Goal: Information Seeking & Learning: Learn about a topic

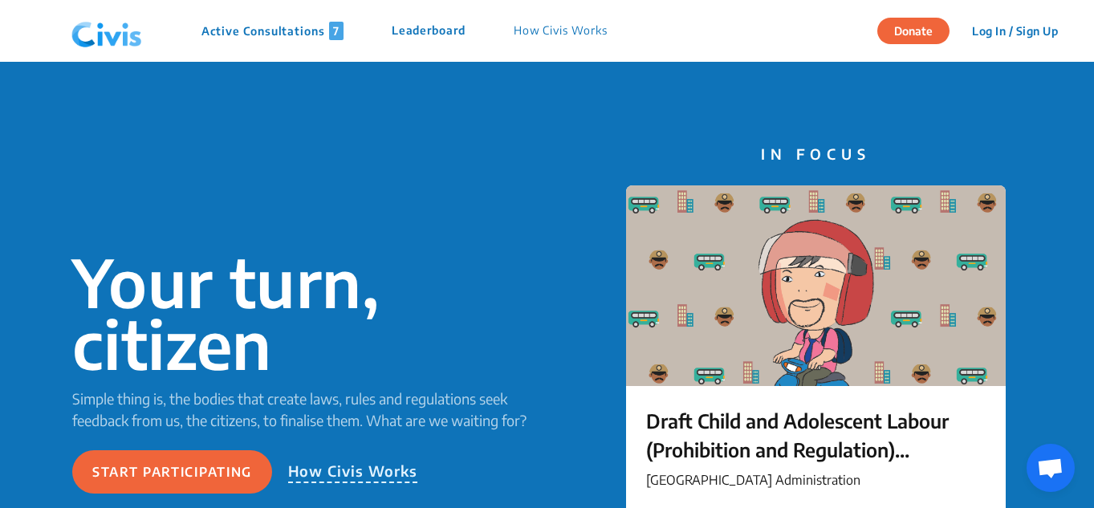
click at [250, 32] on p "Active Consultations 7" at bounding box center [273, 31] width 142 height 18
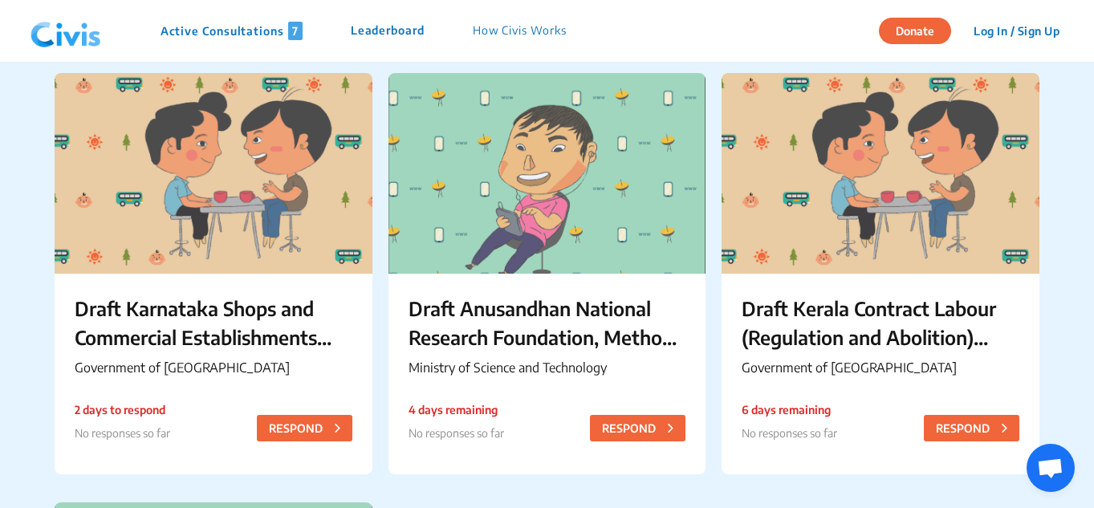
scroll to position [561, 0]
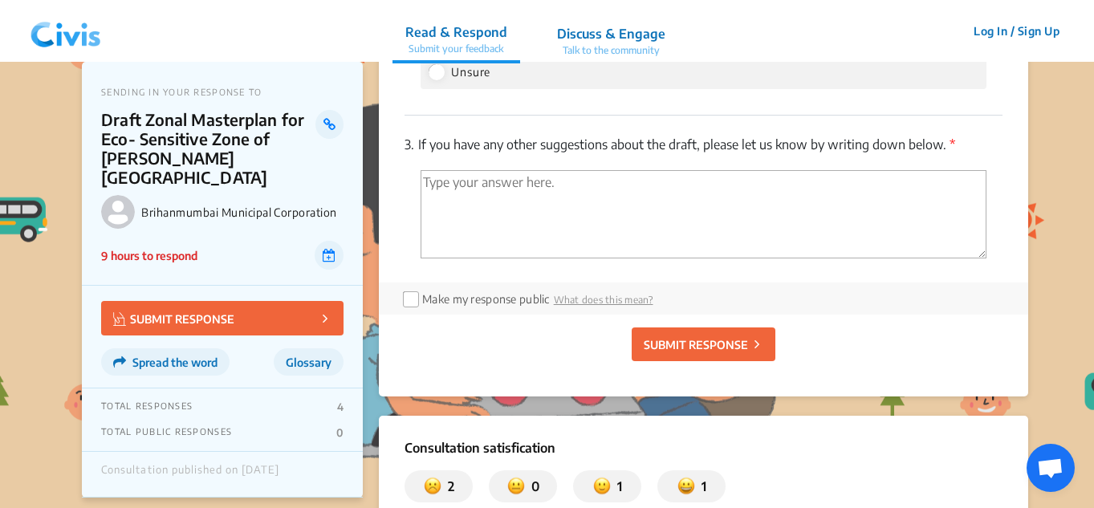
scroll to position [2328, 0]
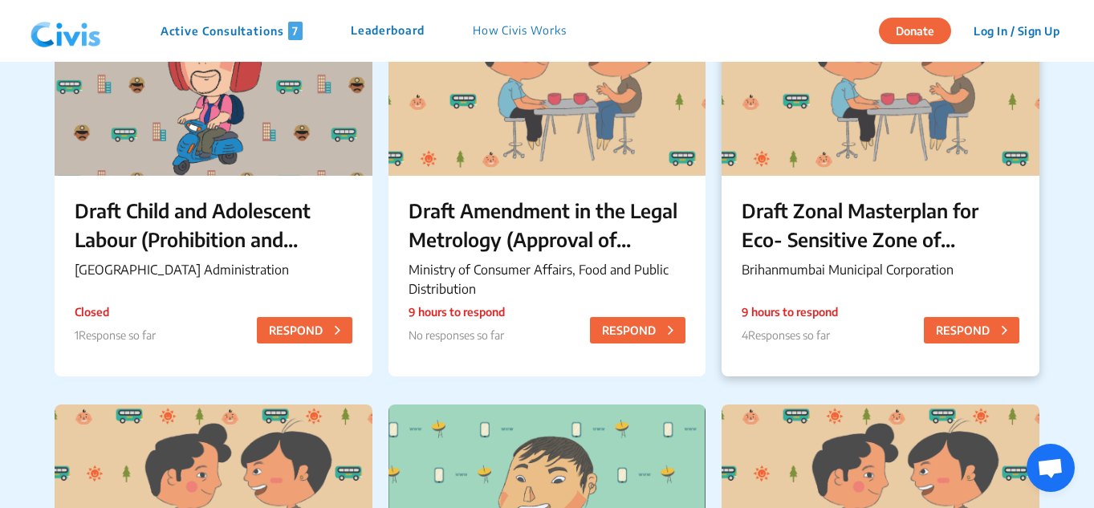
scroll to position [241, 0]
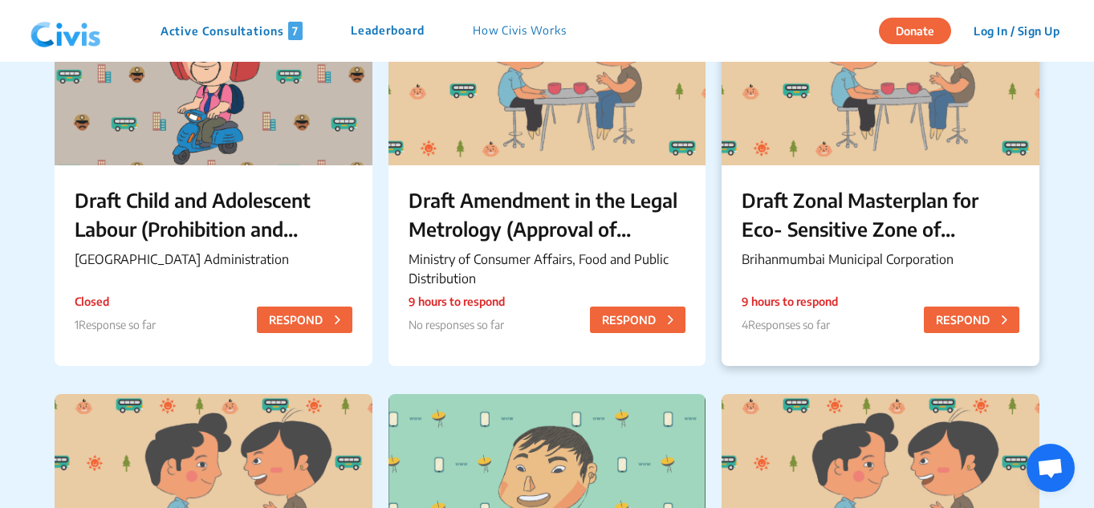
click at [880, 199] on p "Draft Zonal Masterplan for Eco- Sensitive Zone of [PERSON_NAME][GEOGRAPHIC_DATA]" at bounding box center [881, 214] width 278 height 58
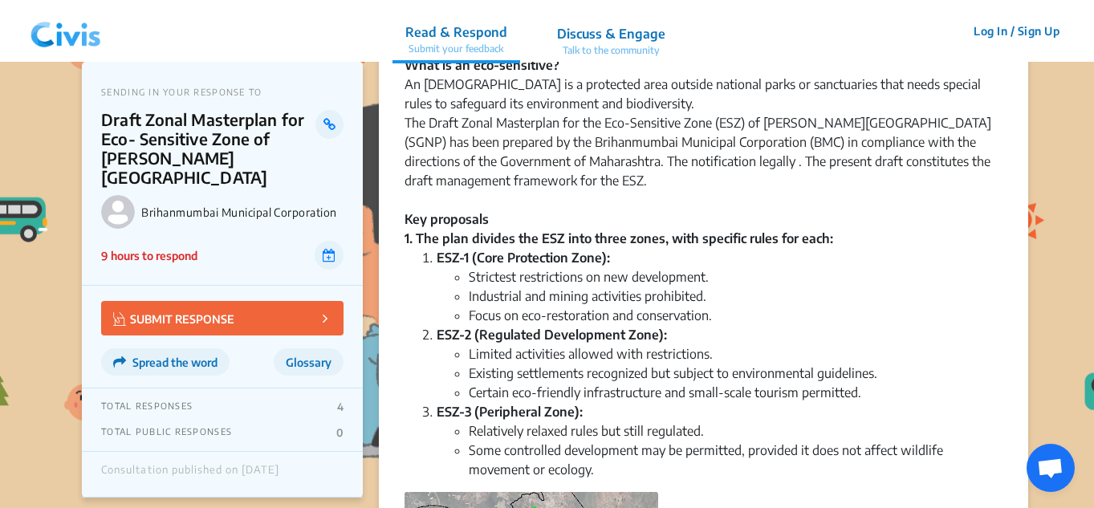
scroll to position [321, 0]
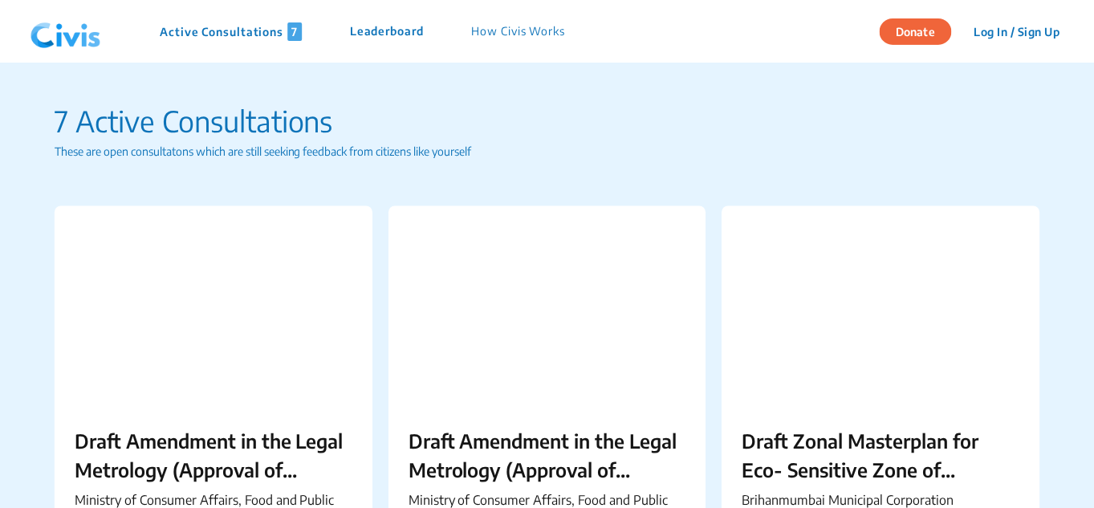
scroll to position [161, 0]
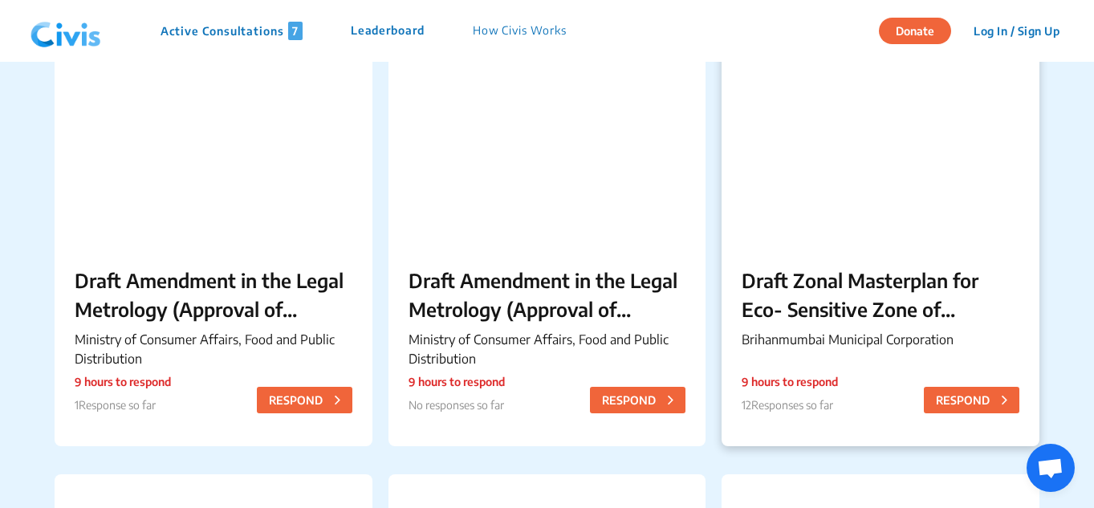
click at [891, 288] on p "Draft Zonal Masterplan for Eco- Sensitive Zone of [PERSON_NAME][GEOGRAPHIC_DATA]" at bounding box center [881, 295] width 278 height 58
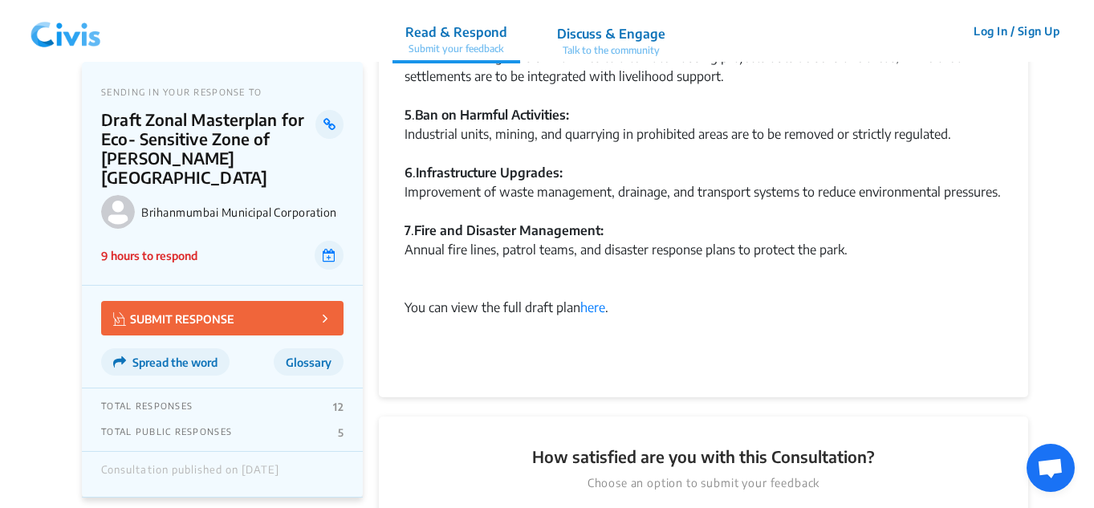
scroll to position [1365, 0]
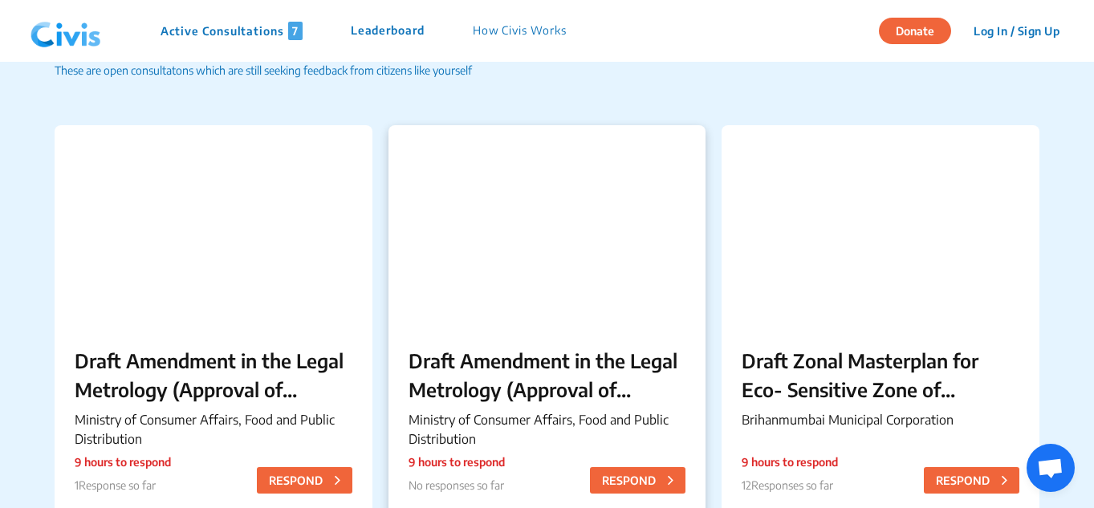
scroll to position [161, 0]
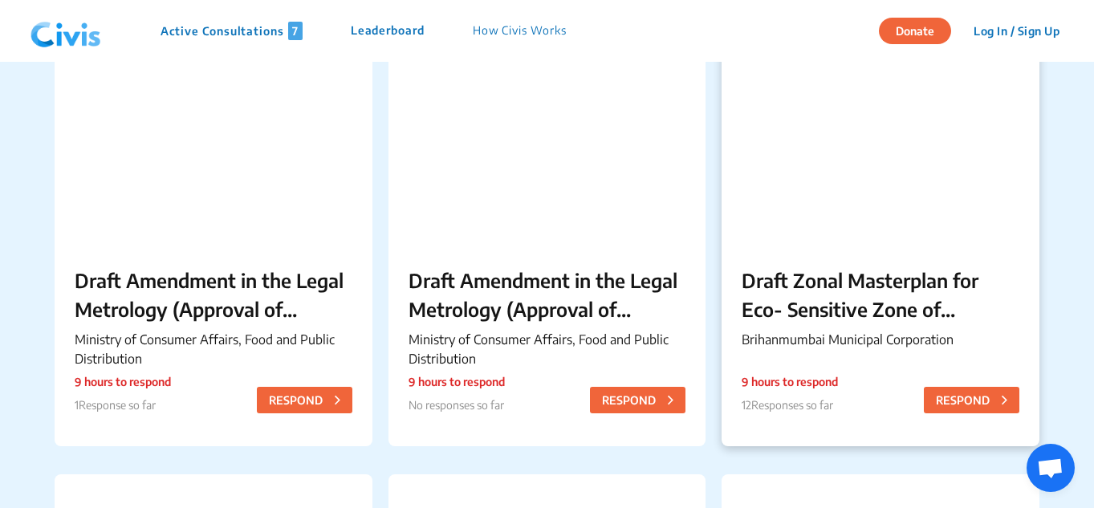
click at [818, 294] on p "Draft Zonal Masterplan for Eco- Sensitive Zone of [PERSON_NAME][GEOGRAPHIC_DATA]" at bounding box center [881, 295] width 278 height 58
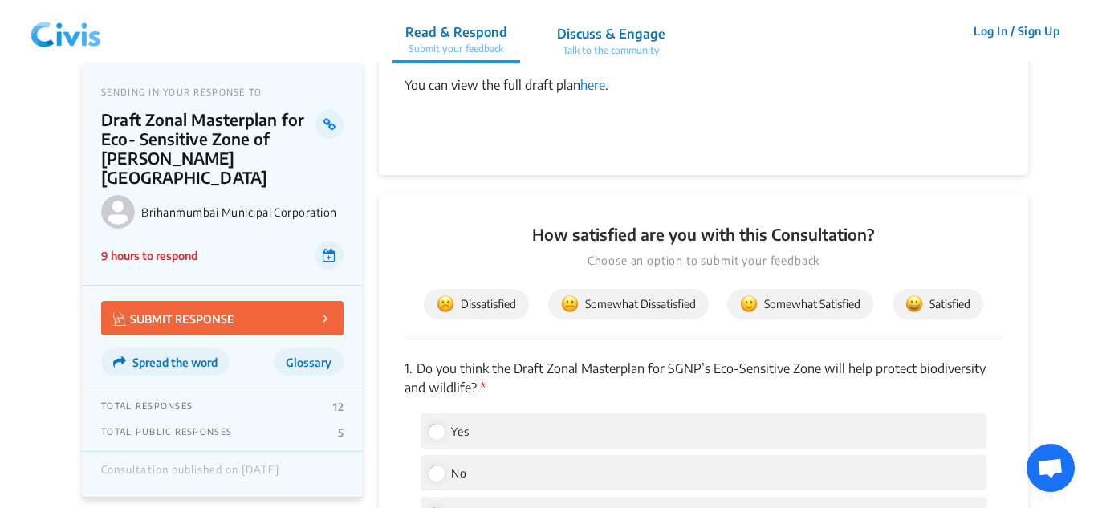
scroll to position [1525, 0]
